Goal: Task Accomplishment & Management: Complete application form

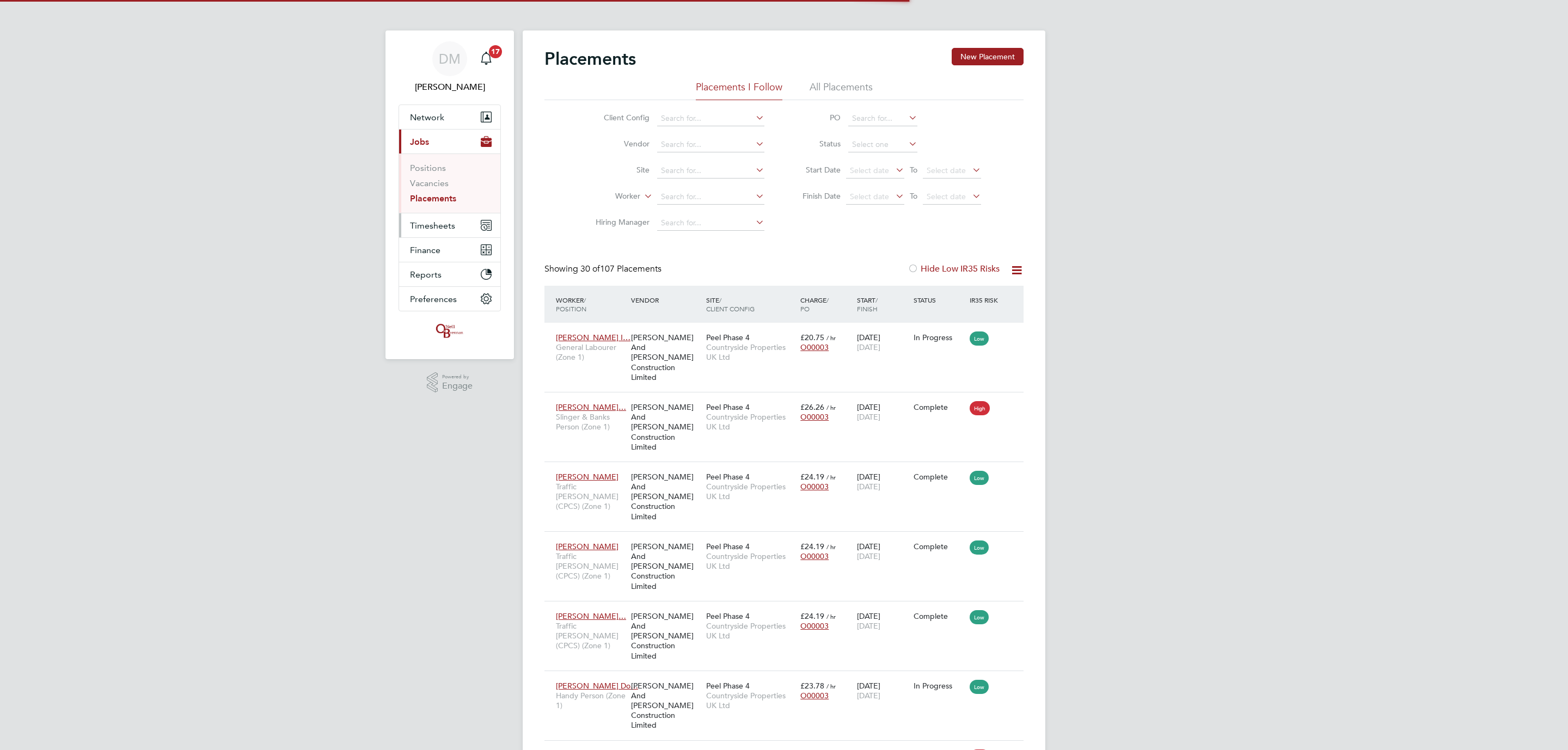
click at [430, 233] on button "Timesheets" at bounding box center [449, 225] width 101 height 24
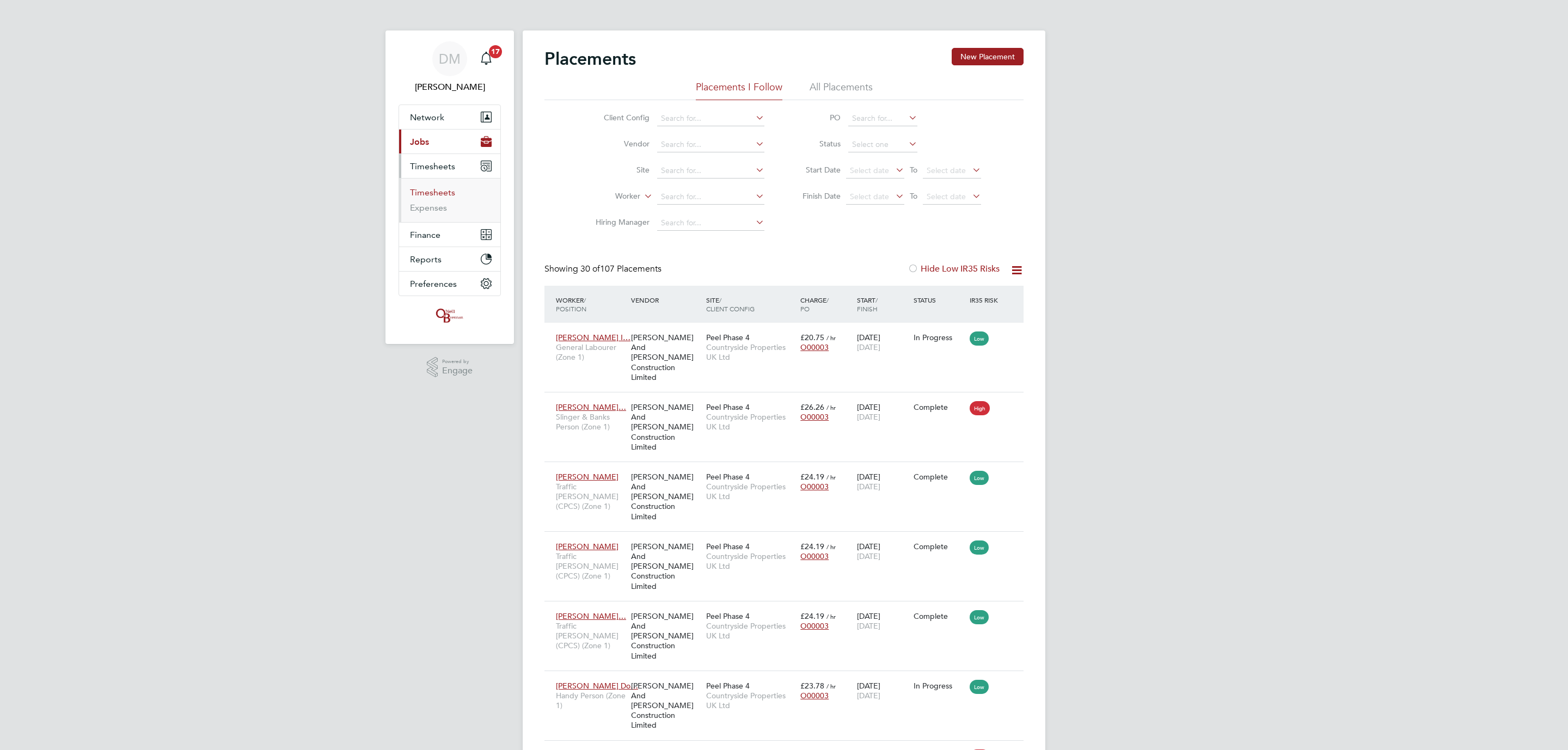
click at [436, 193] on link "Timesheets" at bounding box center [432, 192] width 45 height 11
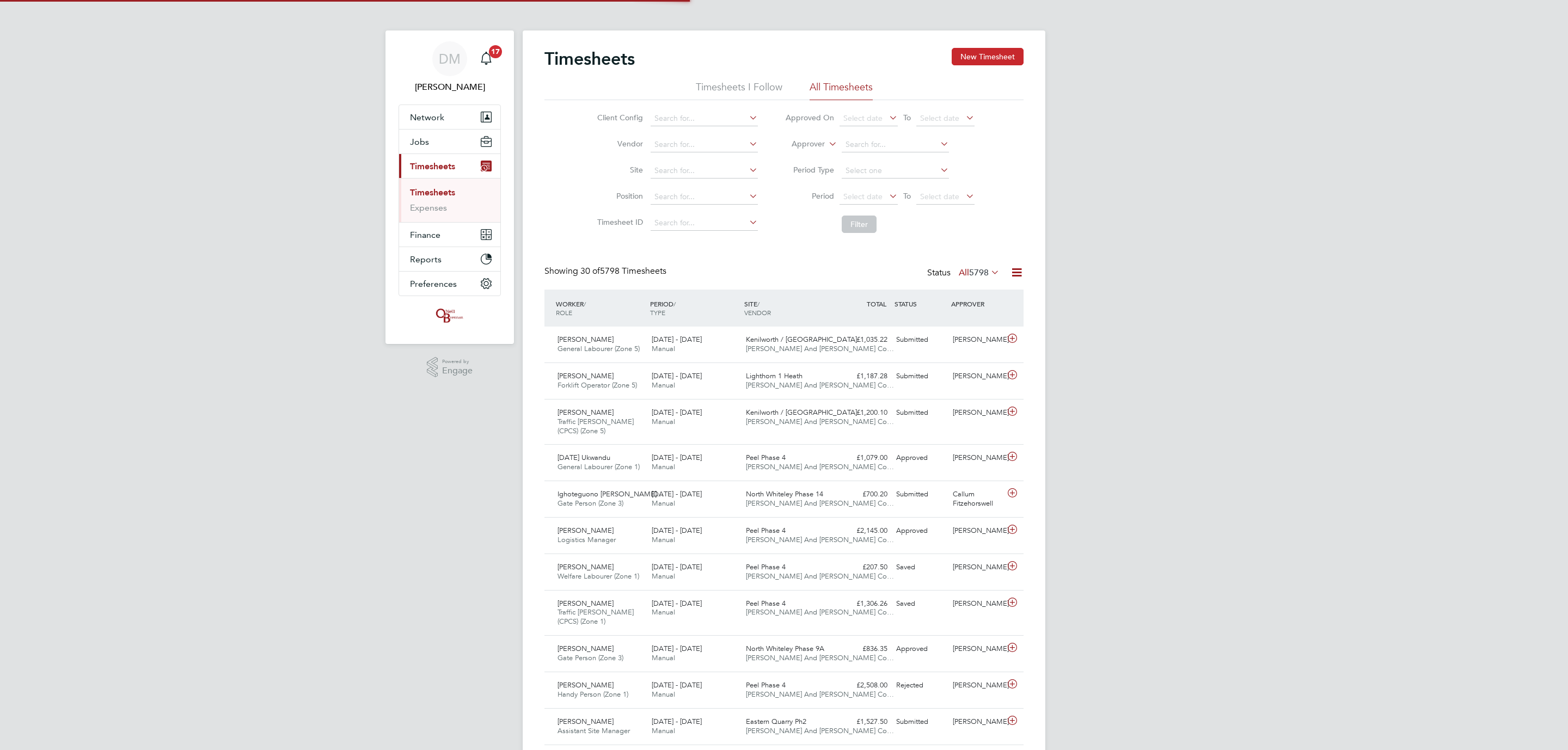
drag, startPoint x: 978, startPoint y: 55, endPoint x: 962, endPoint y: 64, distance: 18.4
click at [978, 56] on button "New Timesheet" at bounding box center [988, 57] width 72 height 17
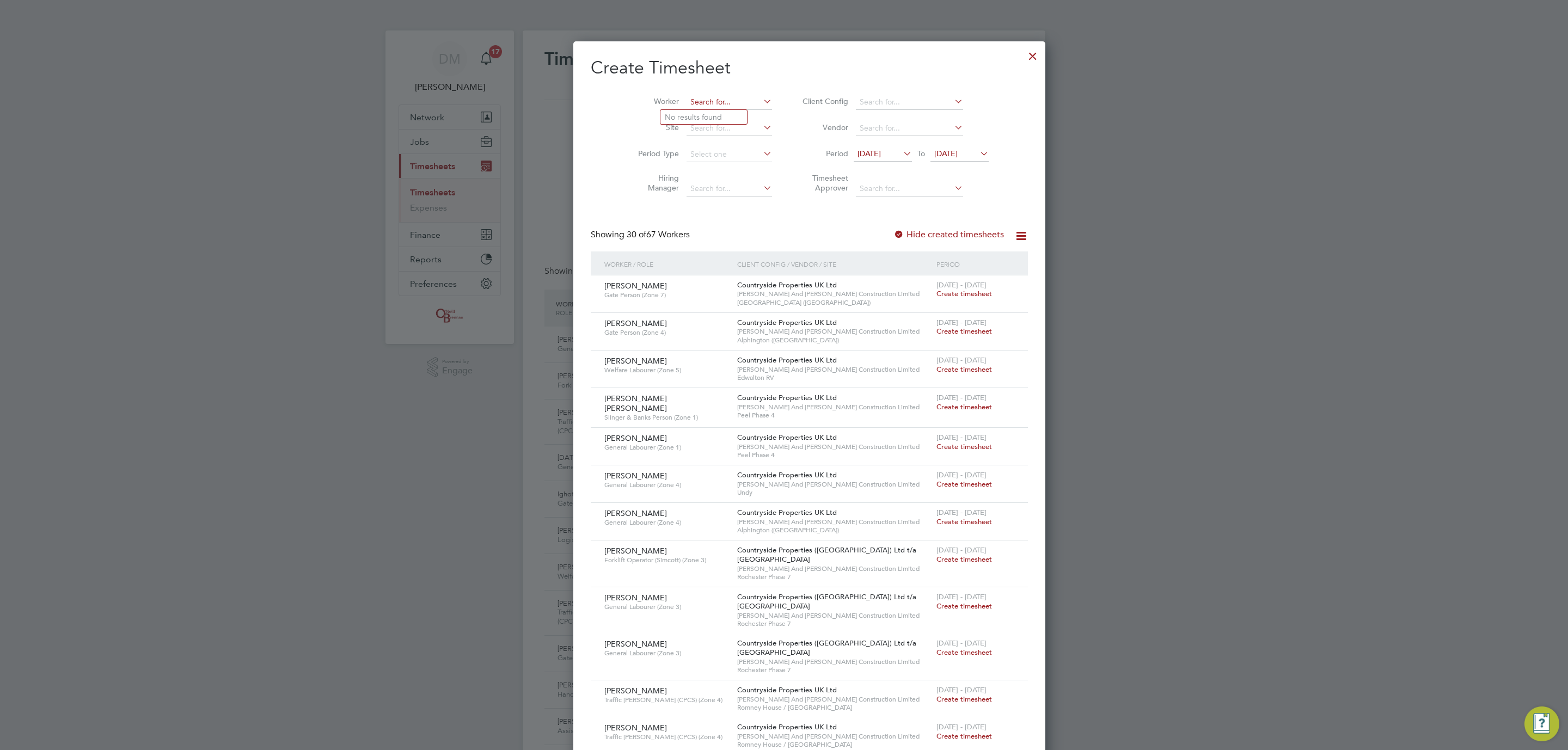
click at [687, 95] on input at bounding box center [729, 102] width 85 height 16
click at [685, 132] on li "Olu wafemi Oyetunji" at bounding box center [719, 132] width 118 height 15
type input "Oluwafemi Oyetunji"
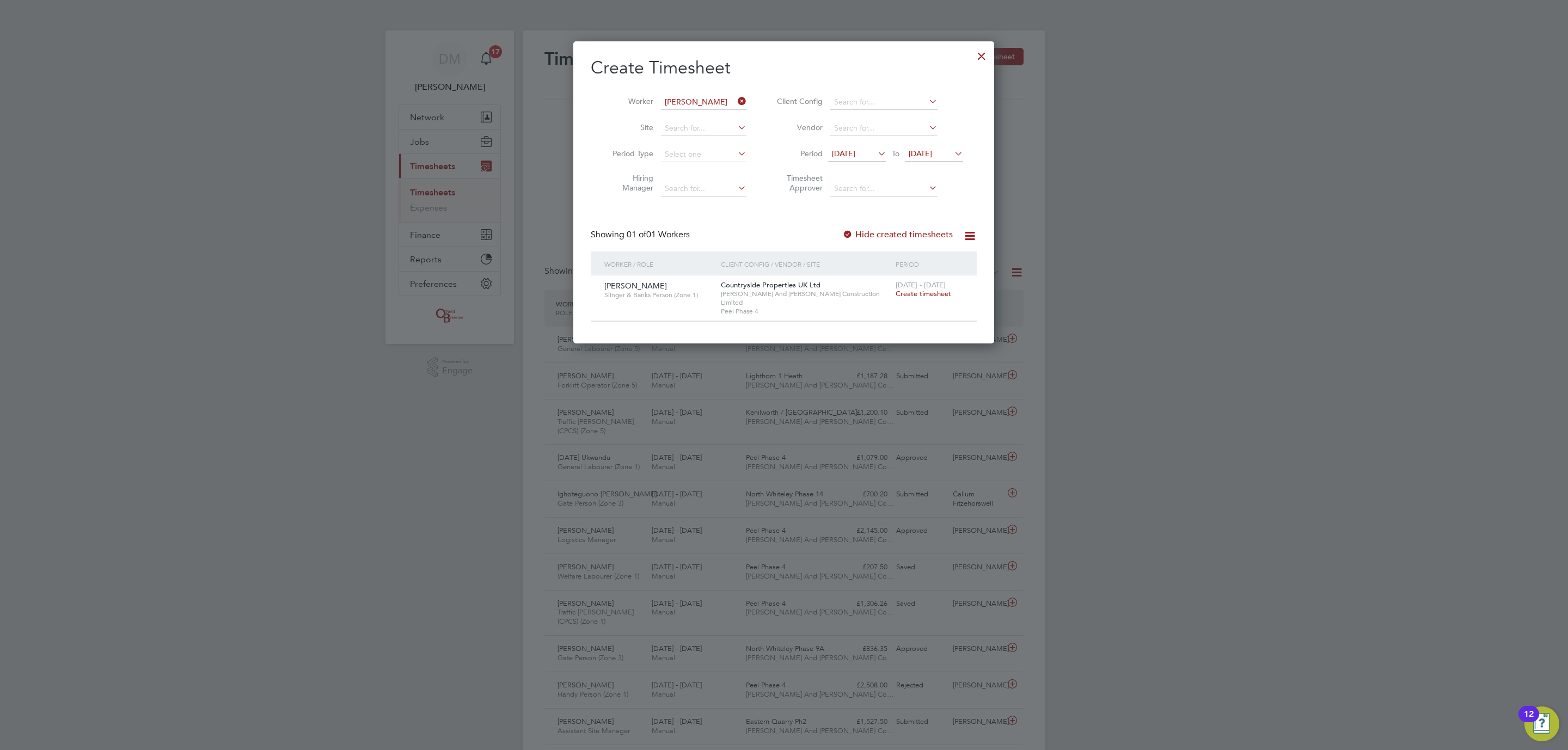
click at [946, 293] on span "Create timesheet" at bounding box center [923, 294] width 55 height 9
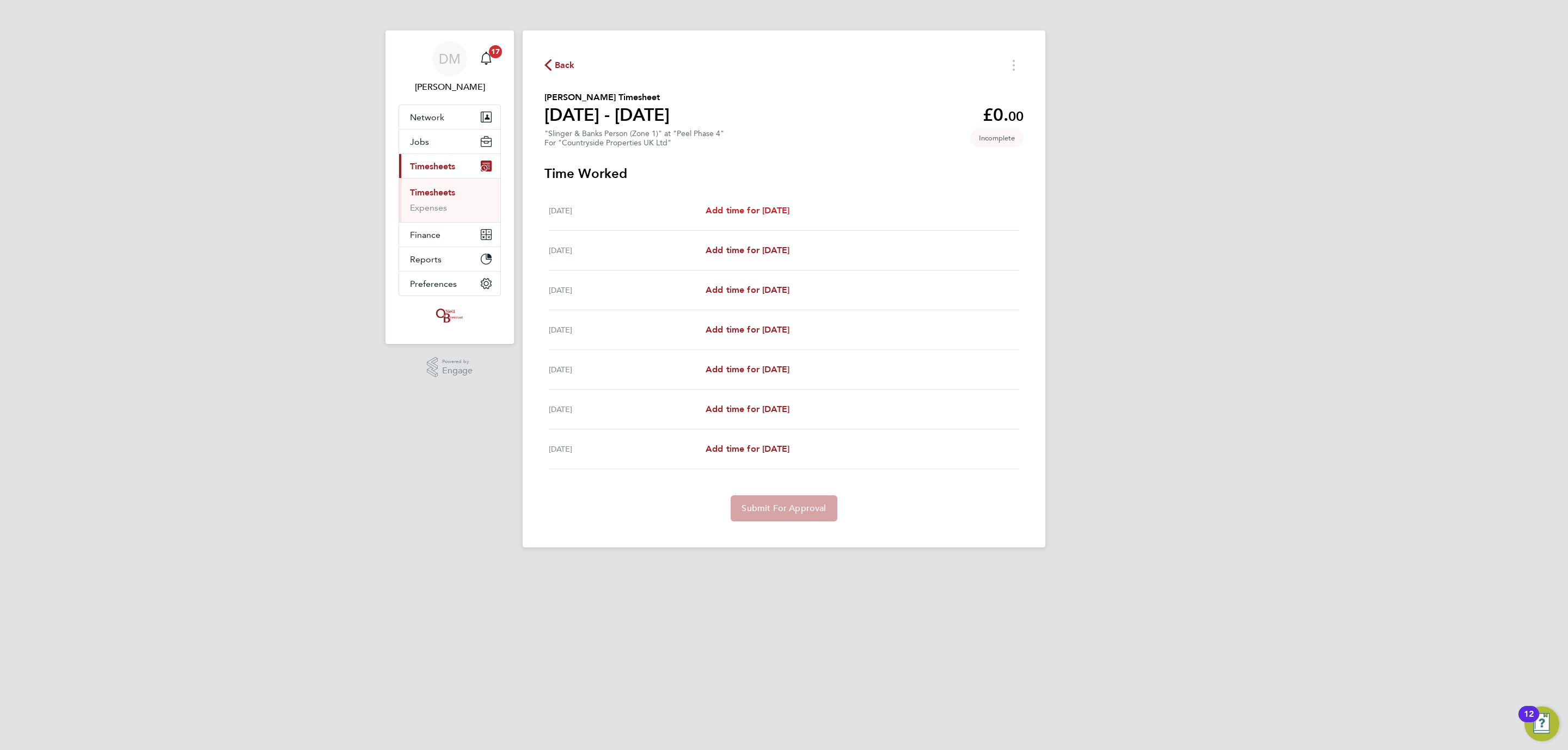
click at [755, 216] on link "Add time for Mon 18 Aug" at bounding box center [747, 210] width 84 height 13
select select "30"
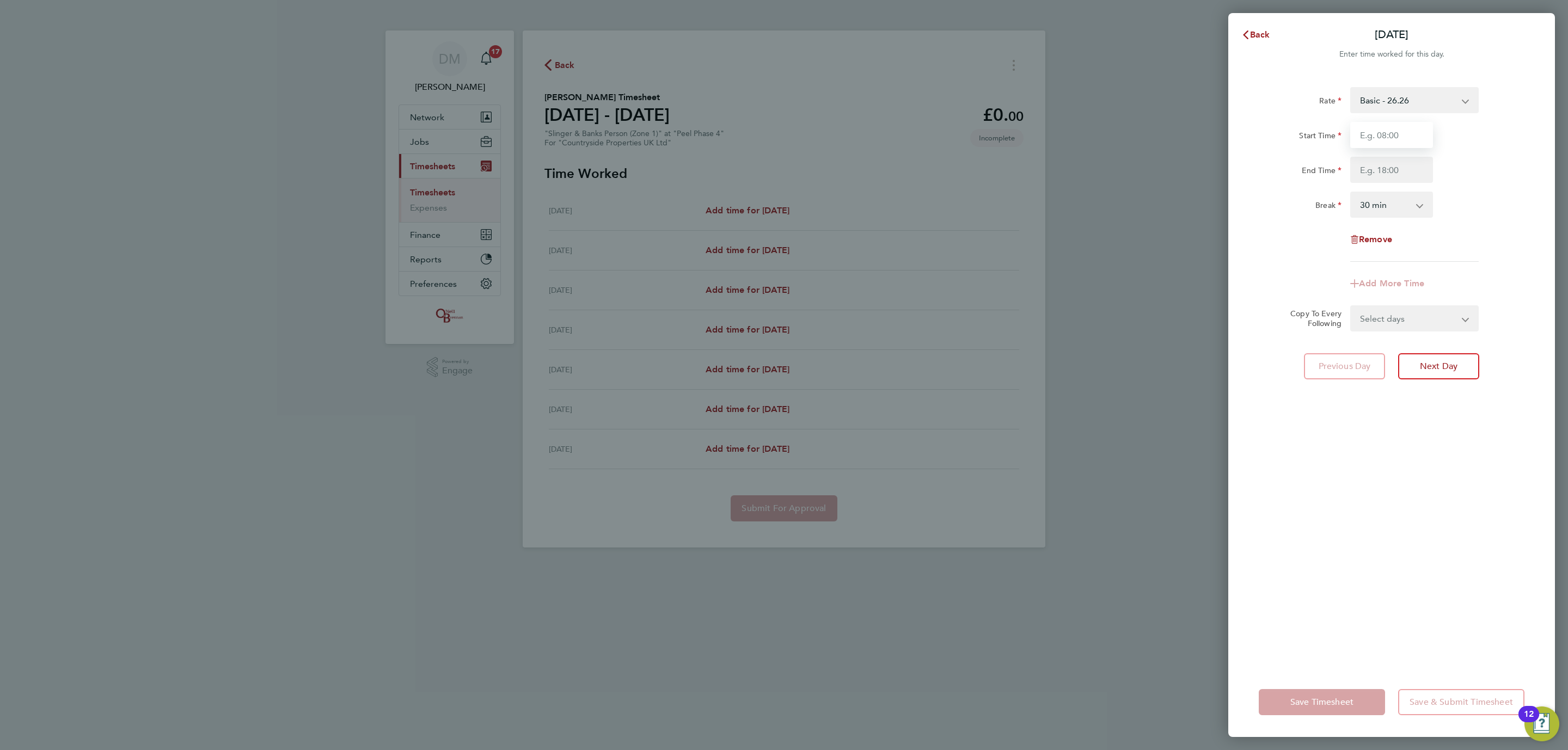
drag, startPoint x: 1395, startPoint y: 129, endPoint x: 1393, endPoint y: 147, distance: 18.1
click at [1393, 134] on input "Start Time" at bounding box center [1391, 135] width 83 height 26
type input "08:00"
drag, startPoint x: 1386, startPoint y: 172, endPoint x: 1379, endPoint y: 183, distance: 13.0
click at [1386, 172] on input "End Time" at bounding box center [1391, 170] width 83 height 26
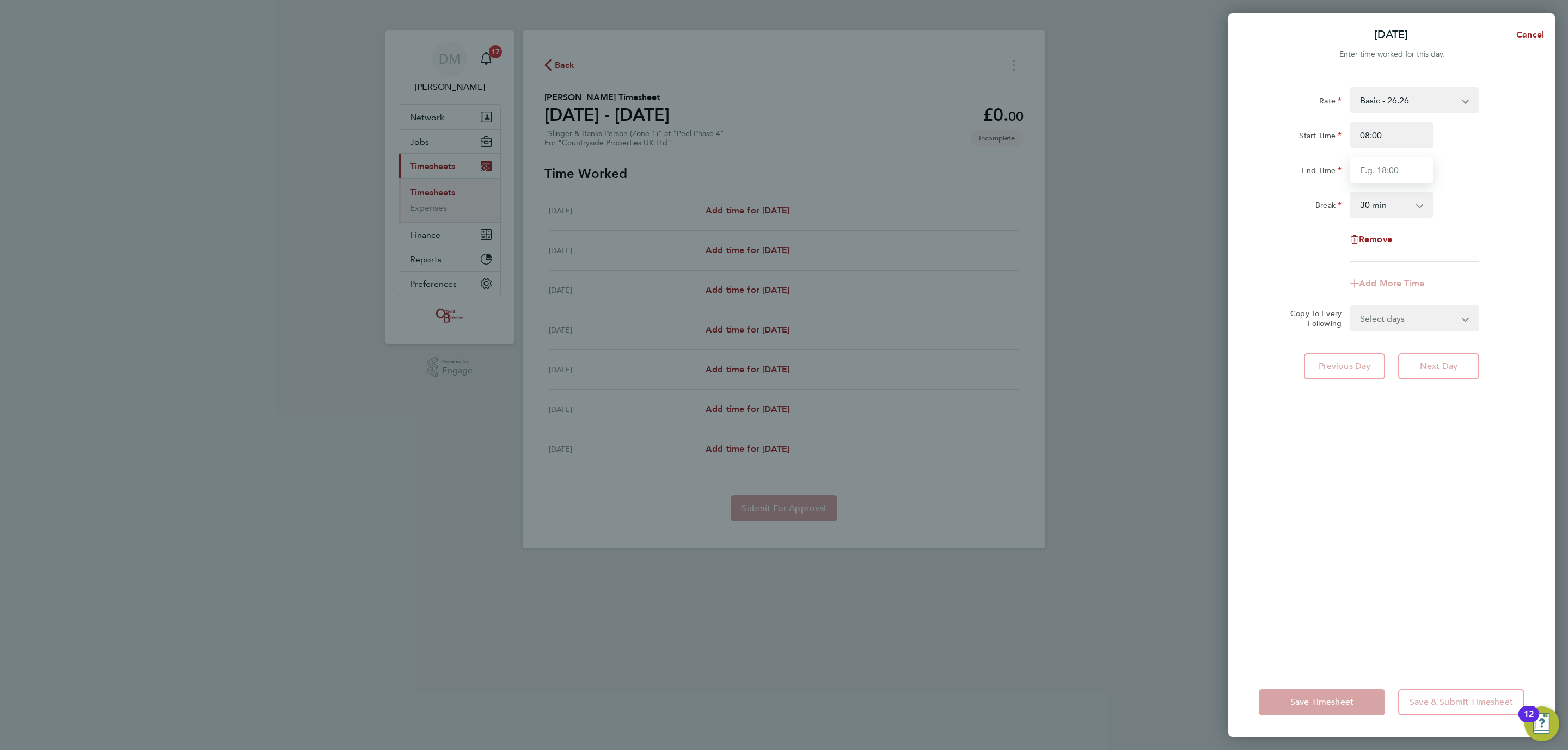
type input "18:30"
click at [1299, 207] on div "Break" at bounding box center [1300, 202] width 83 height 22
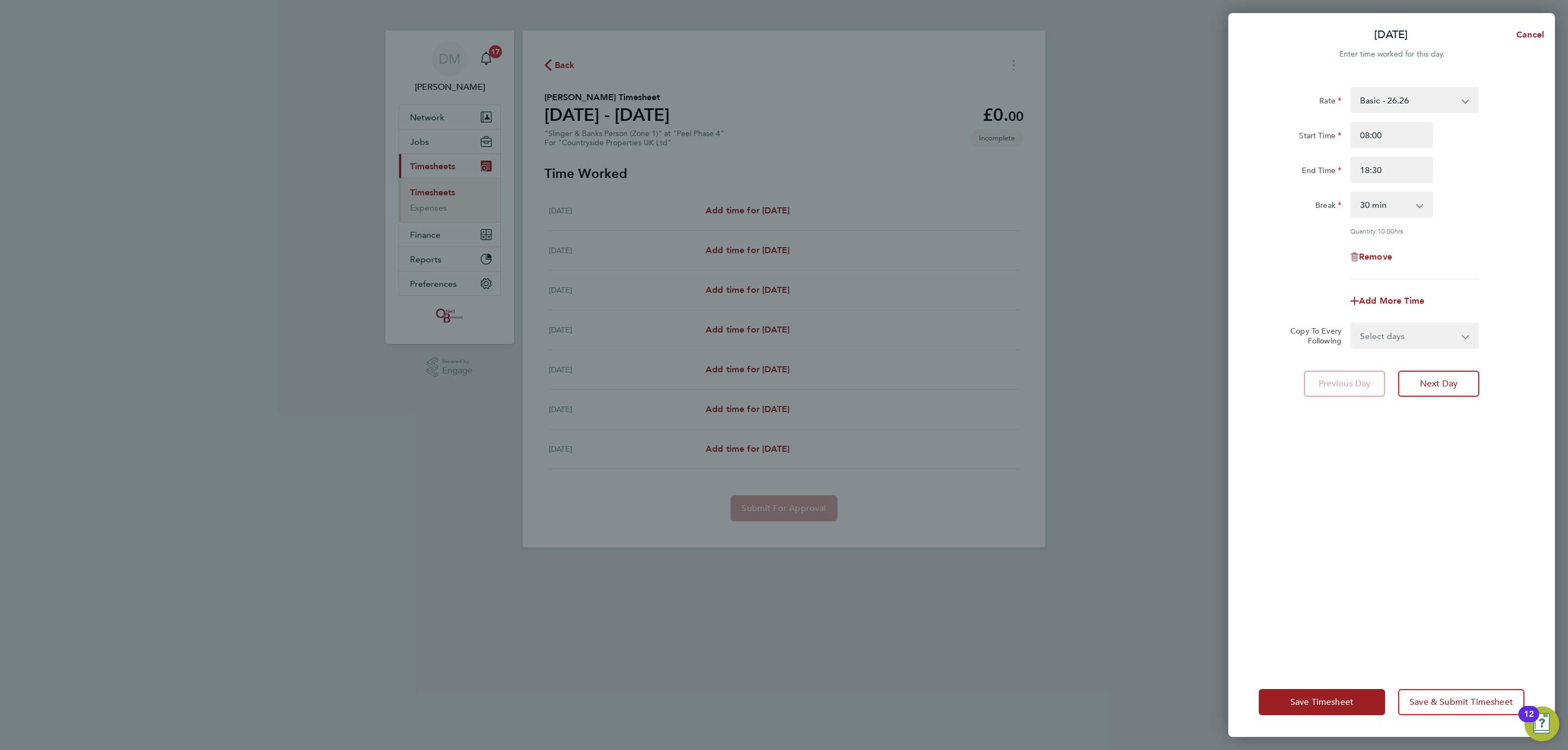
click at [1388, 324] on select "Select days Day Weekday (Mon-Fri) Weekend (Sat-Sun) Tuesday Wednesday Thursday …" at bounding box center [1409, 336] width 114 height 24
select select "TUE"
click at [1351, 324] on select "Select days Day Weekday (Mon-Fri) Weekend (Sat-Sun) Tuesday Wednesday Thursday …" at bounding box center [1409, 336] width 114 height 24
select select "2025-08-24"
click at [1424, 440] on button "Next Day" at bounding box center [1439, 432] width 81 height 26
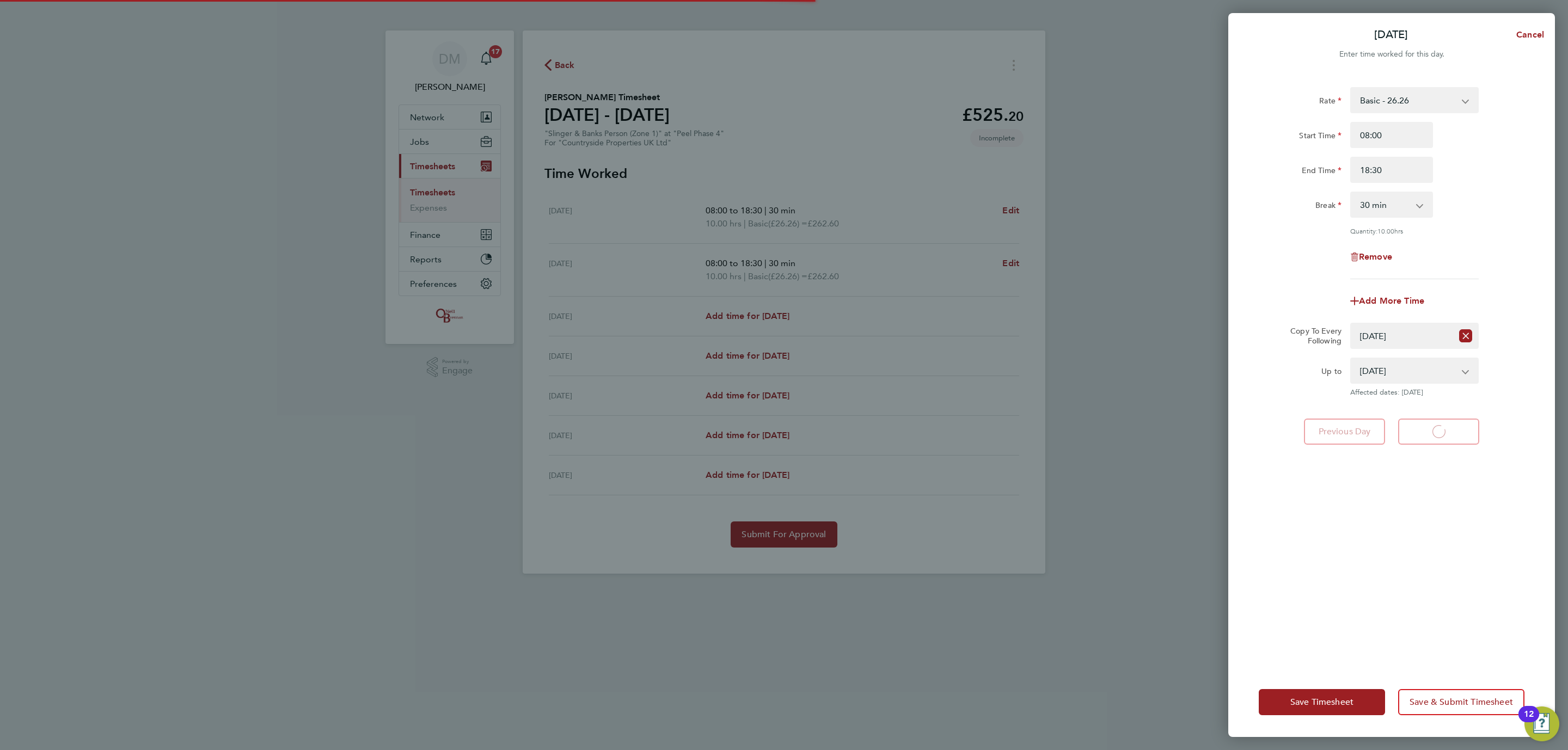
select select "30"
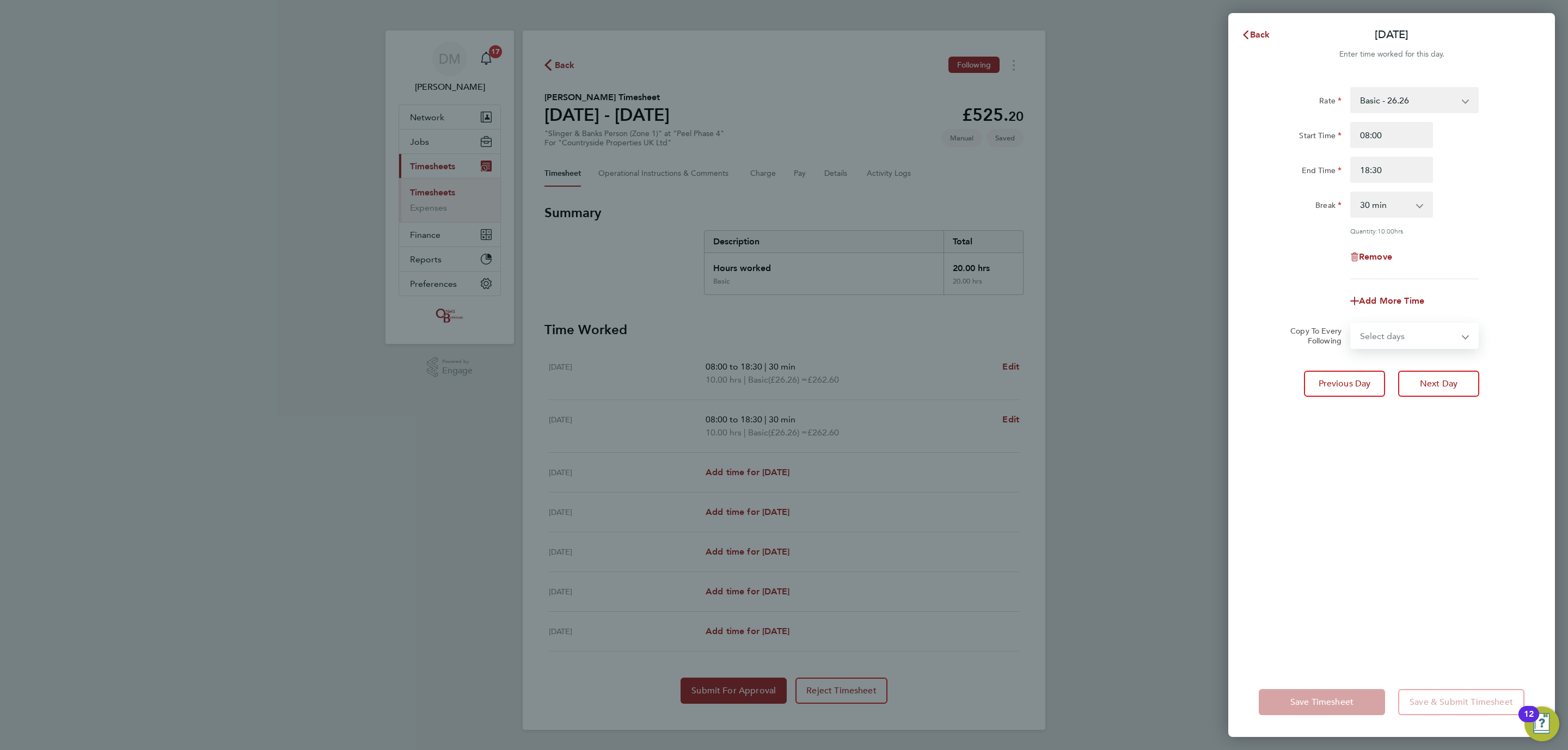
click at [1382, 335] on select "Select days Day Weekday (Mon-Fri) Weekend (Sat-Sun) Wednesday Thursday Friday S…" at bounding box center [1409, 336] width 114 height 24
select select "WED"
click at [1351, 324] on select "Select days Day Weekday (Mon-Fri) Weekend (Sat-Sun) Wednesday Thursday Friday S…" at bounding box center [1409, 336] width 114 height 24
select select "2025-08-24"
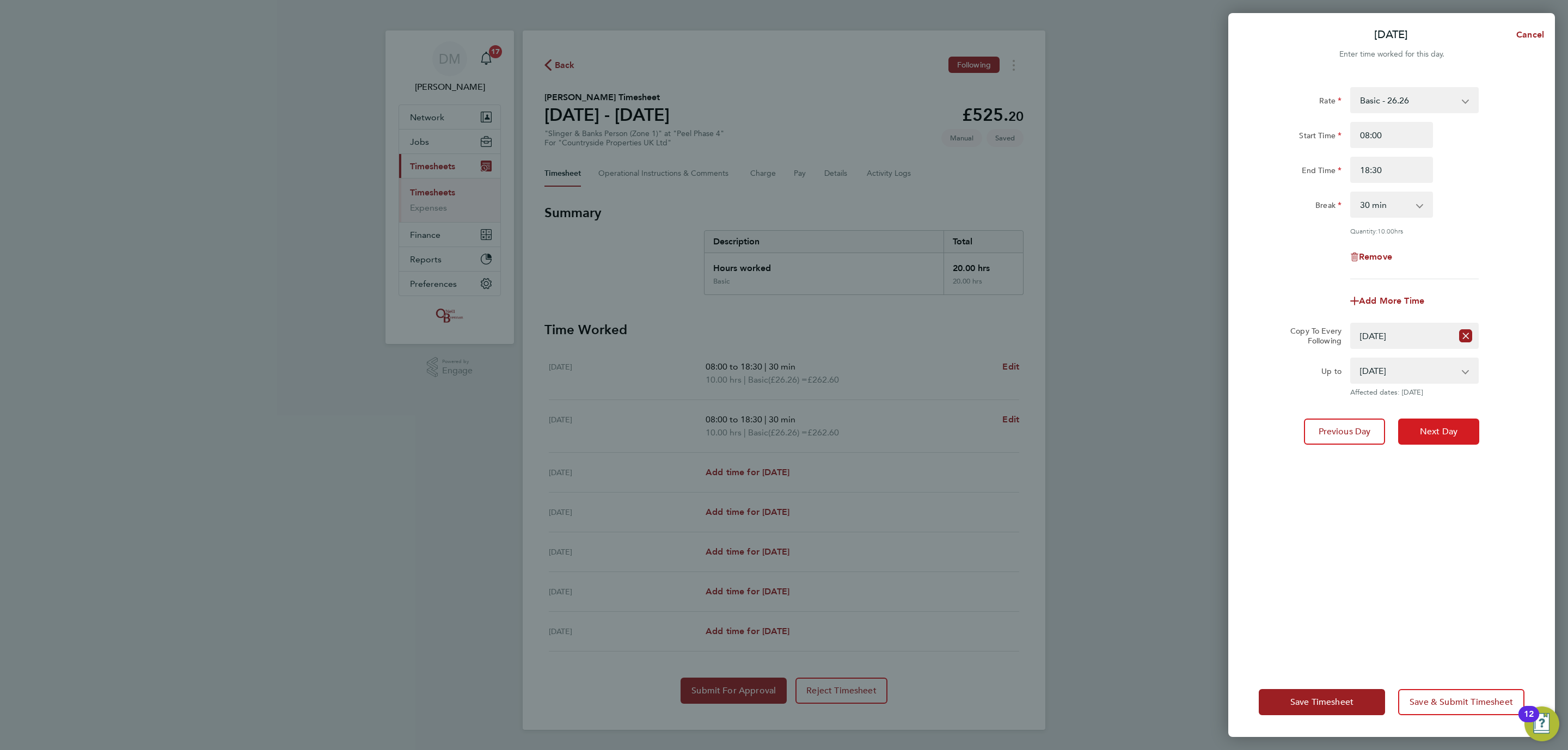
click at [1426, 427] on span "Next Day" at bounding box center [1439, 432] width 37 height 11
select select "0: null"
select select "30"
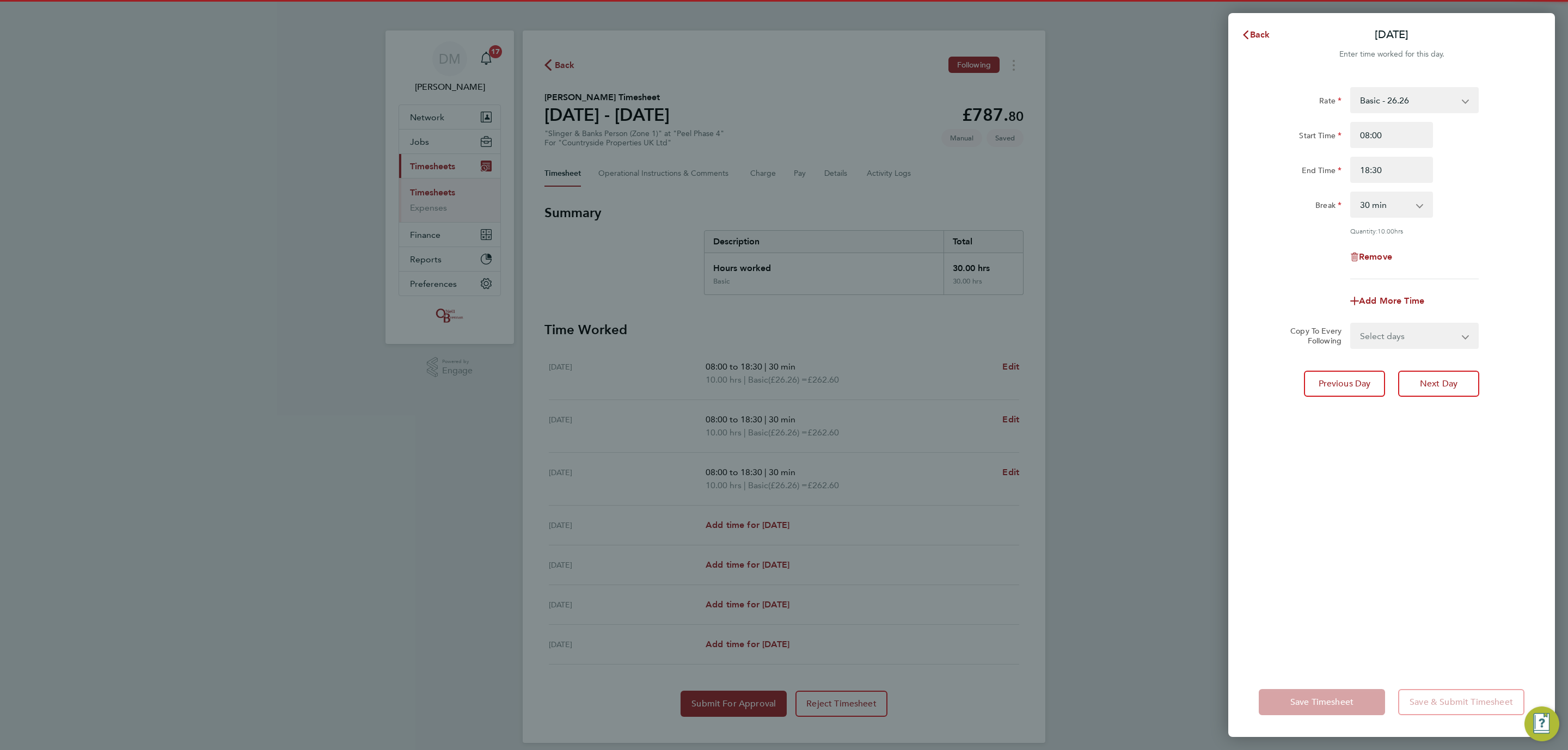
drag, startPoint x: 1395, startPoint y: 340, endPoint x: 1393, endPoint y: 346, distance: 6.3
click at [1395, 340] on select "Select days Day Weekday (Mon-Fri) Weekend (Sat-Sun) Thursday Friday Saturday Su…" at bounding box center [1409, 336] width 114 height 24
select select "THU"
click at [1351, 324] on select "Select days Day Weekday (Mon-Fri) Weekend (Sat-Sun) Thursday Friday Saturday Su…" at bounding box center [1409, 336] width 114 height 24
select select "2025-08-24"
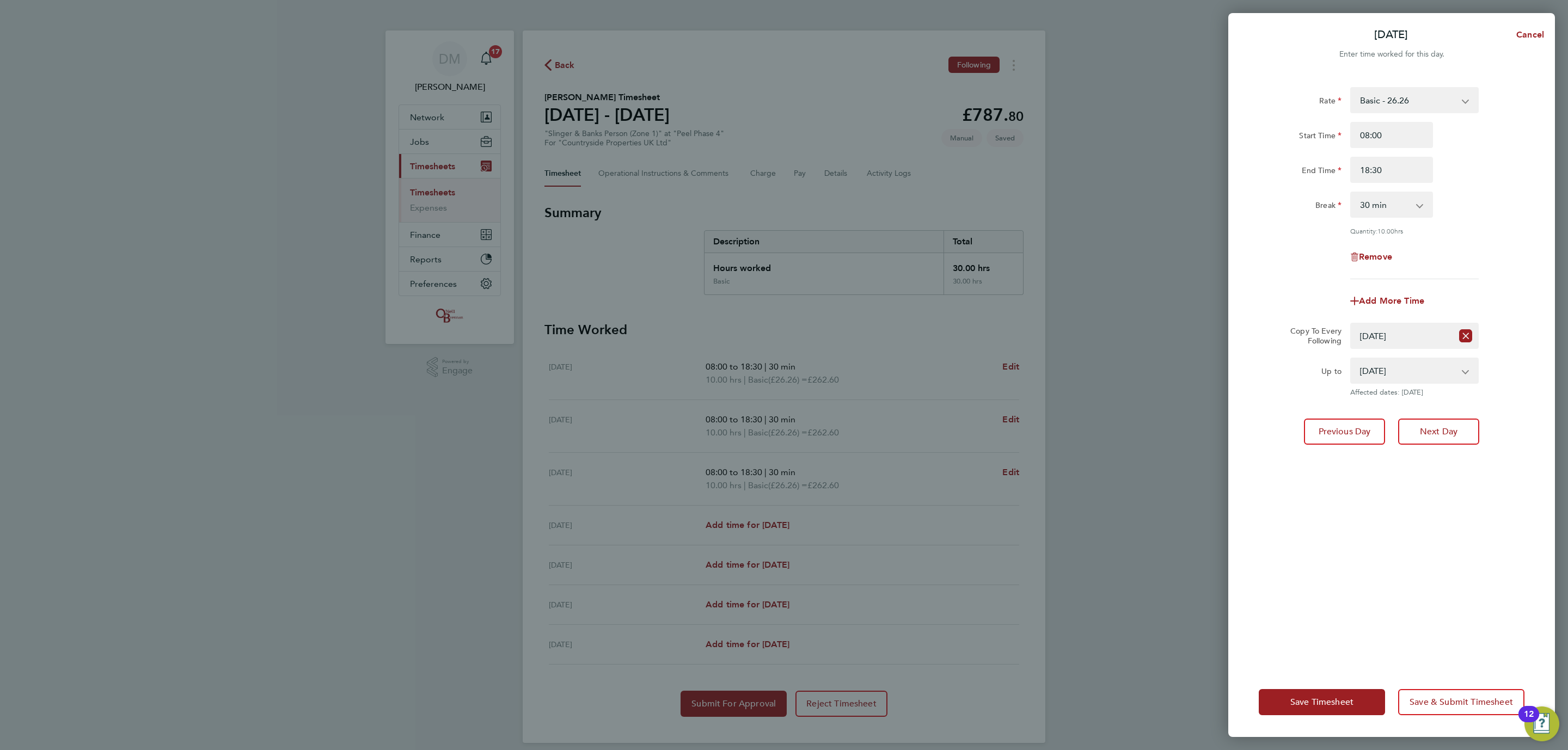
click at [1416, 415] on div "Rate Basic - 26.26 Start Time 08:00 End Time 18:30 Break 0 min 15 min 30 min 45…" at bounding box center [1391, 371] width 327 height 593
click at [1420, 428] on span "Next Day" at bounding box center [1439, 432] width 37 height 11
select select "0: null"
select select "30"
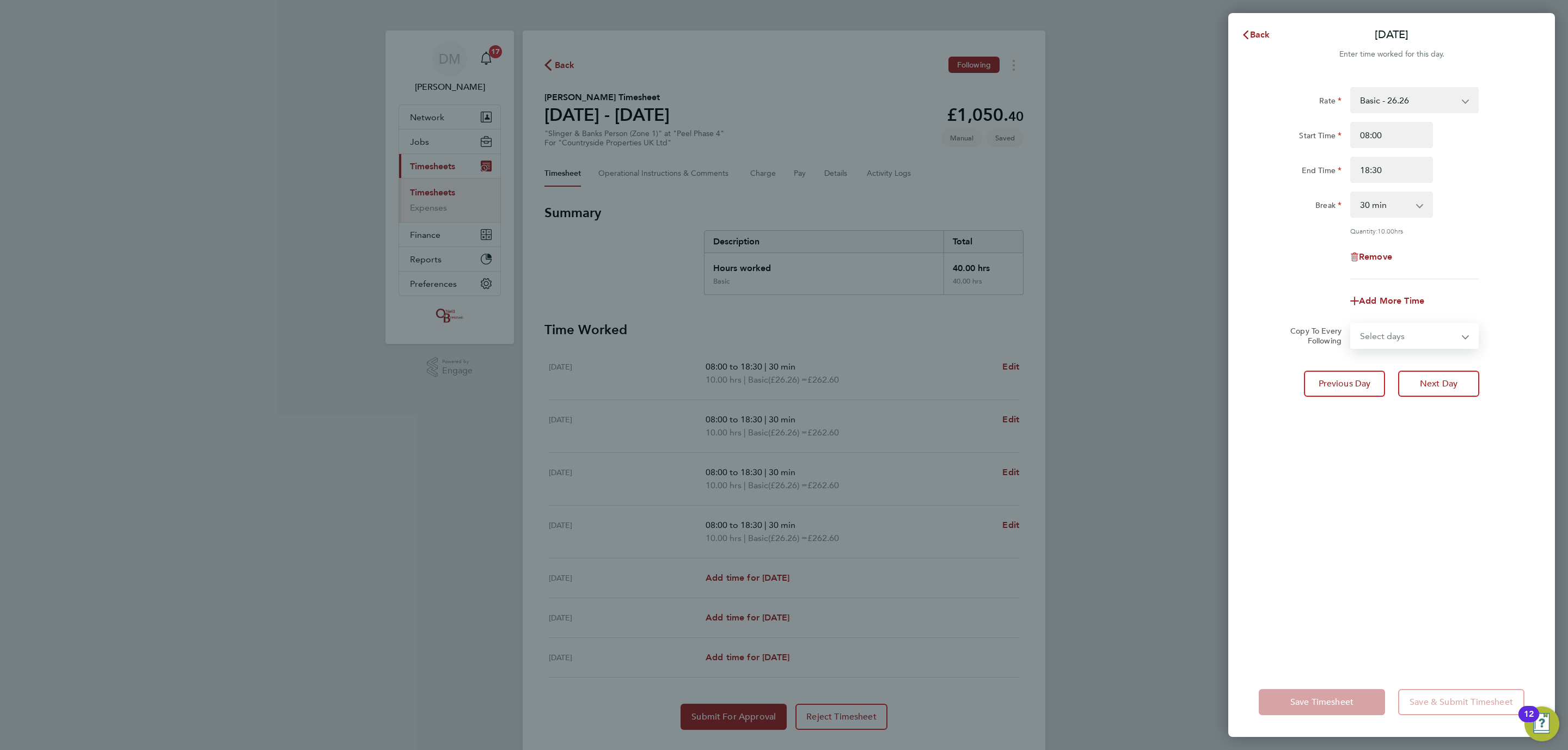
drag, startPoint x: 1398, startPoint y: 335, endPoint x: 1399, endPoint y: 346, distance: 11.0
click at [1398, 335] on select "Select days Day Weekend (Sat-Sun) Friday Saturday Sunday" at bounding box center [1409, 336] width 114 height 24
select select "FRI"
click at [1351, 324] on select "Select days Day Weekend (Sat-Sun) Friday Saturday Sunday" at bounding box center [1409, 336] width 114 height 24
select select "2025-08-24"
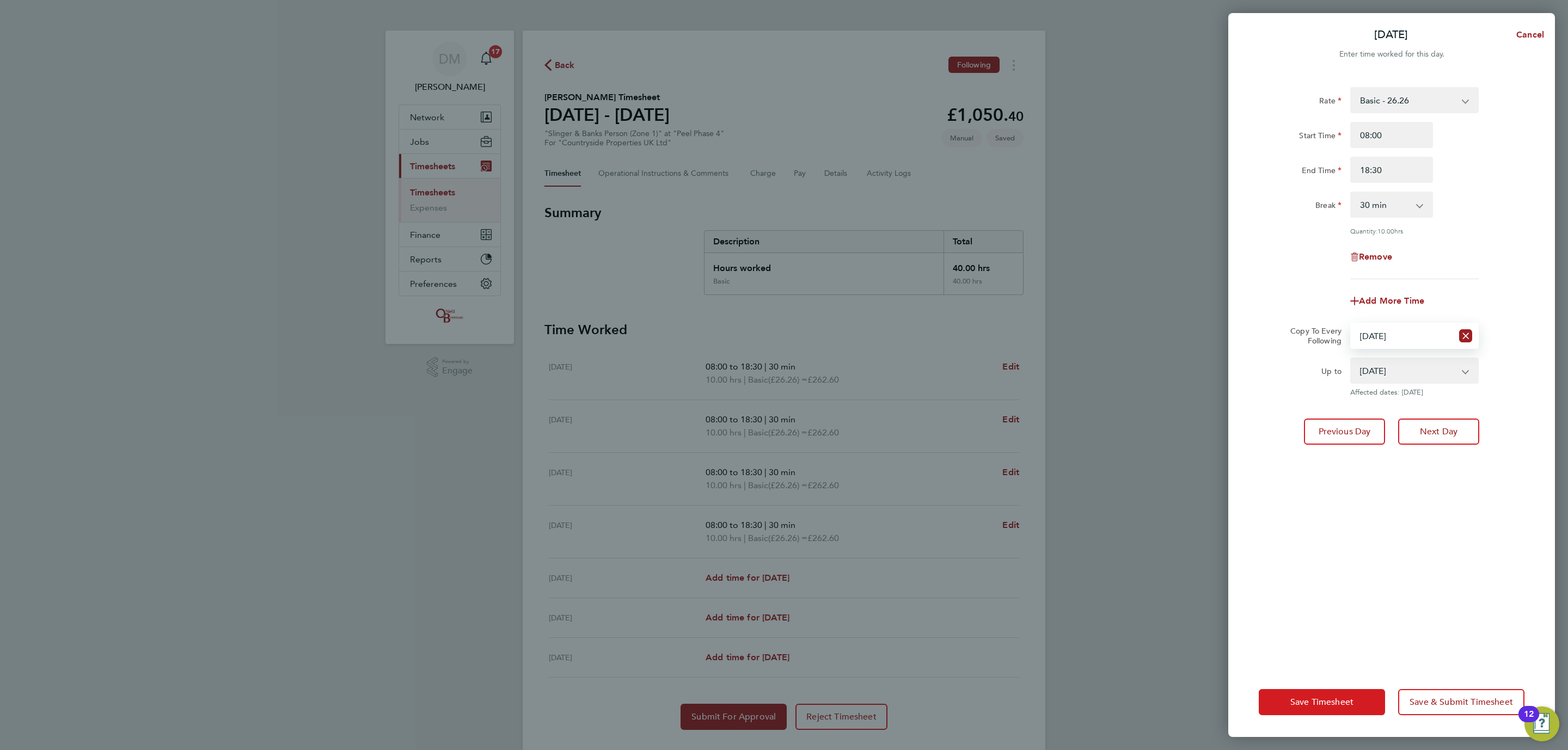
click at [1348, 700] on span "Save Timesheet" at bounding box center [1322, 702] width 63 height 11
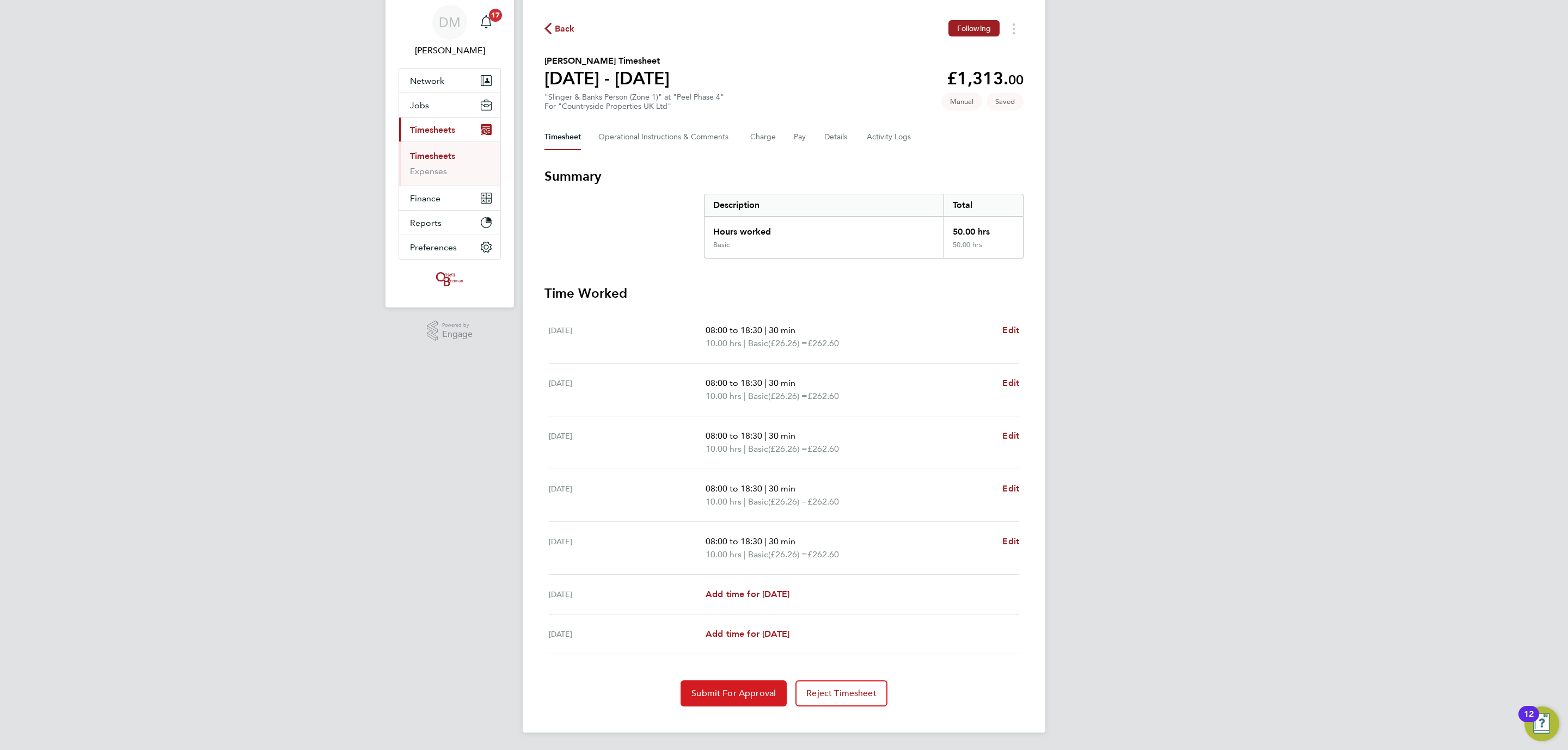
click at [744, 696] on span "Submit For Approval" at bounding box center [734, 693] width 85 height 11
